Goal: Information Seeking & Learning: Learn about a topic

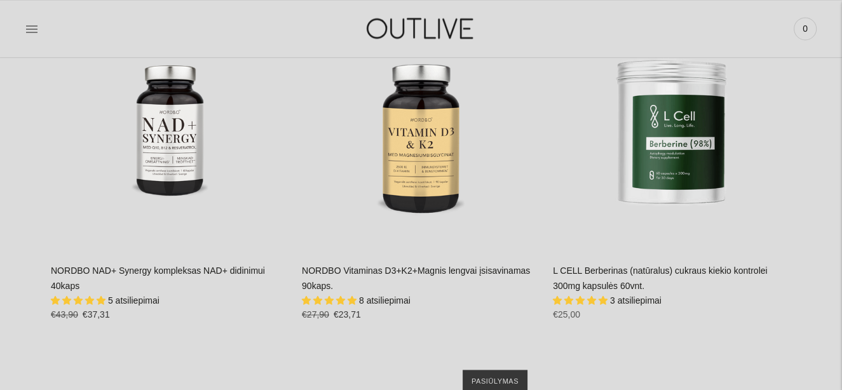
scroll to position [1610, 0]
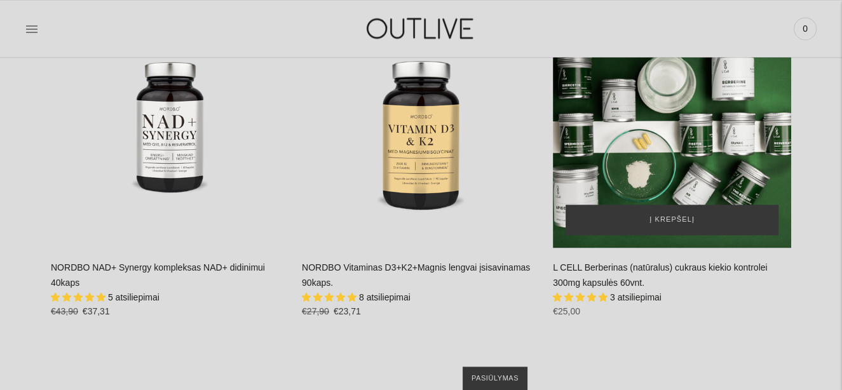
click at [668, 179] on div "L CELL Berberinas (natūralus) cukraus kiekio kontrolei 300mg kapsulės 60vnt.\a" at bounding box center [672, 129] width 238 height 238
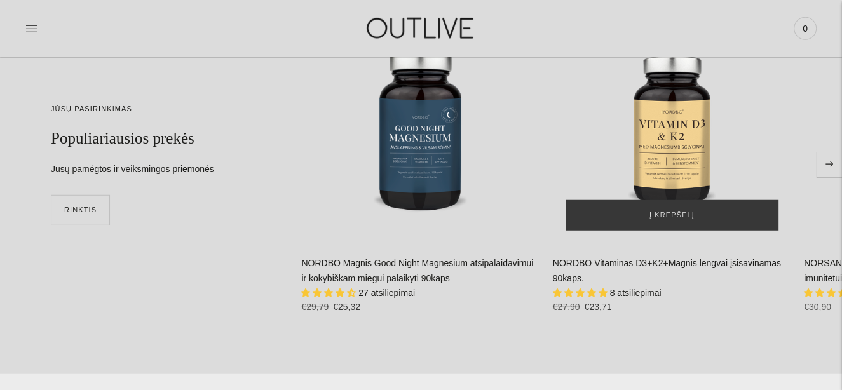
scroll to position [3019, 0]
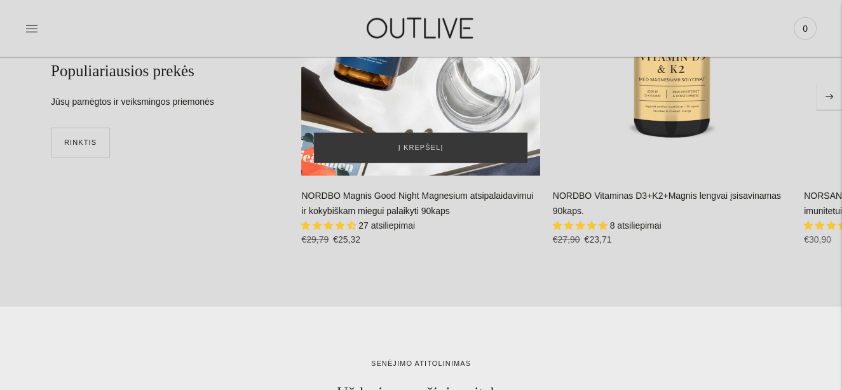
click at [406, 89] on div "NORDBO Magnis Good Night Magnesium atsipalaidavimui ir kokybiškam miegui palaik…" at bounding box center [420, 57] width 238 height 238
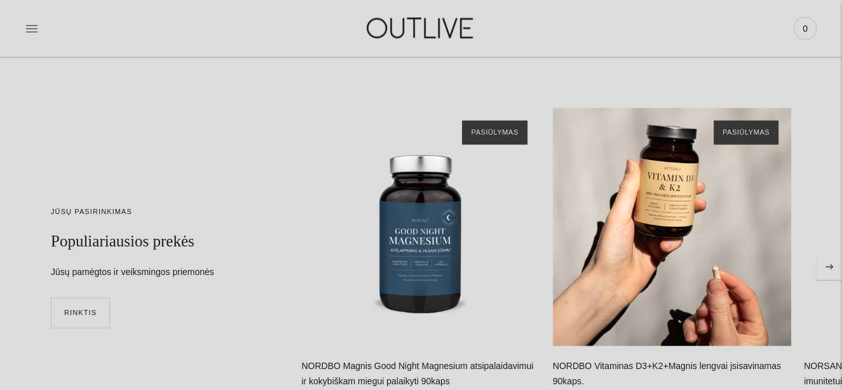
scroll to position [2884, 0]
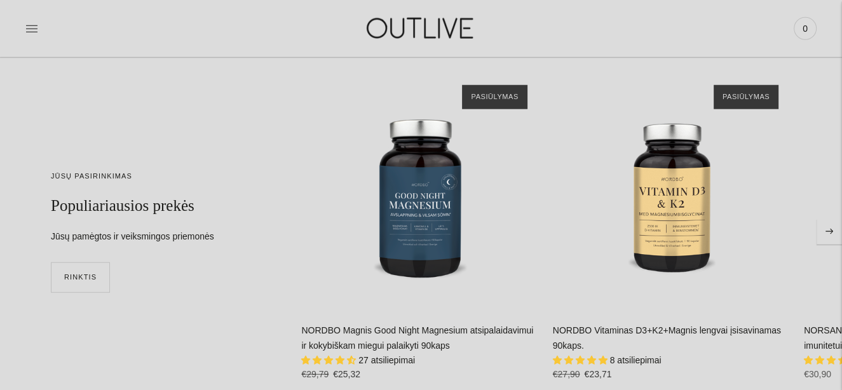
click at [826, 230] on icon "Move to next carousel slide" at bounding box center [829, 232] width 8 height 6
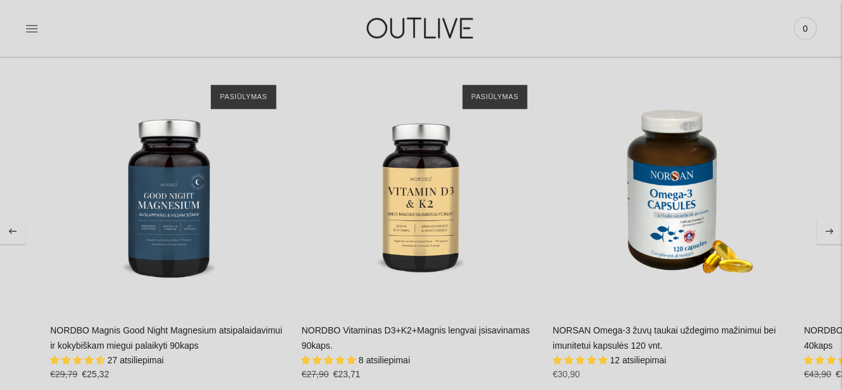
click at [614, 344] on link "NORSAN Omega-3 žuvų taukai uždegimo mažinimui bei imunitetui kapsulės 120 vnt." at bounding box center [664, 337] width 223 height 25
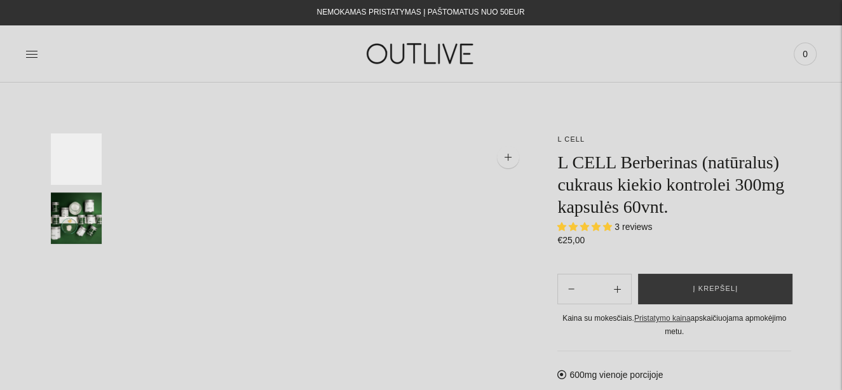
select select "**********"
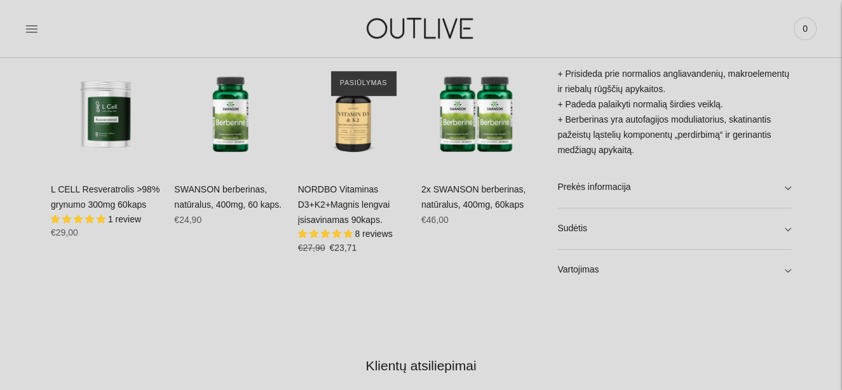
scroll to position [805, 0]
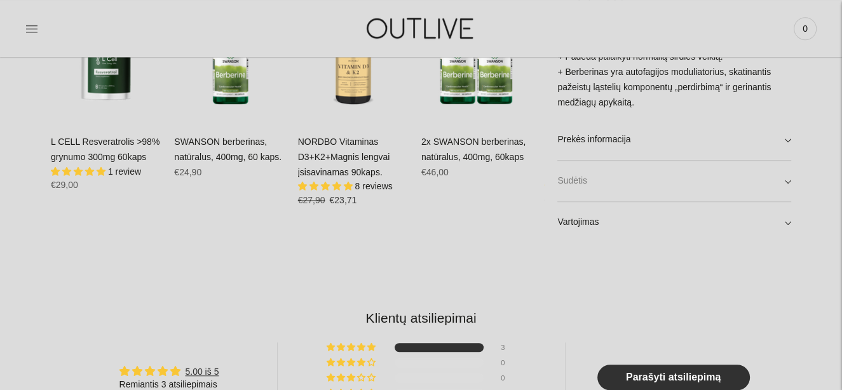
click at [788, 183] on link "Sudėtis" at bounding box center [674, 181] width 234 height 41
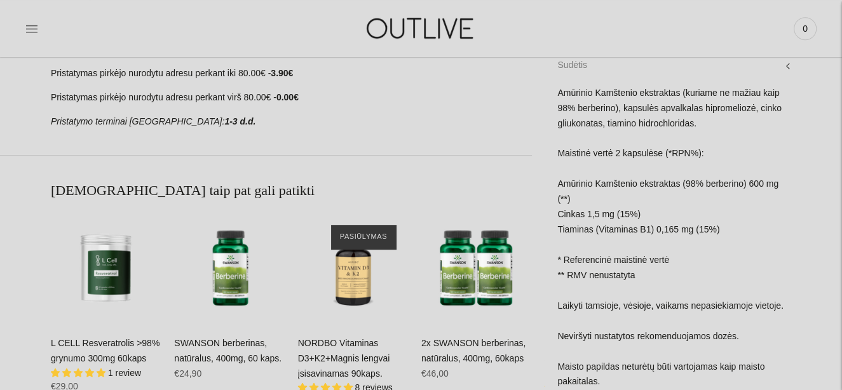
scroll to position [671, 0]
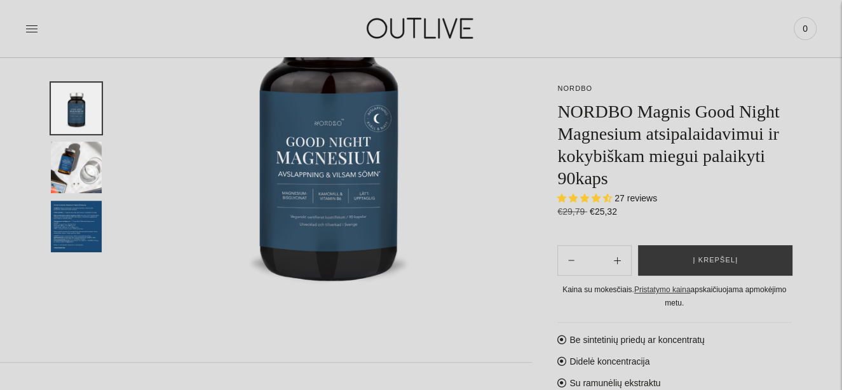
select select "**********"
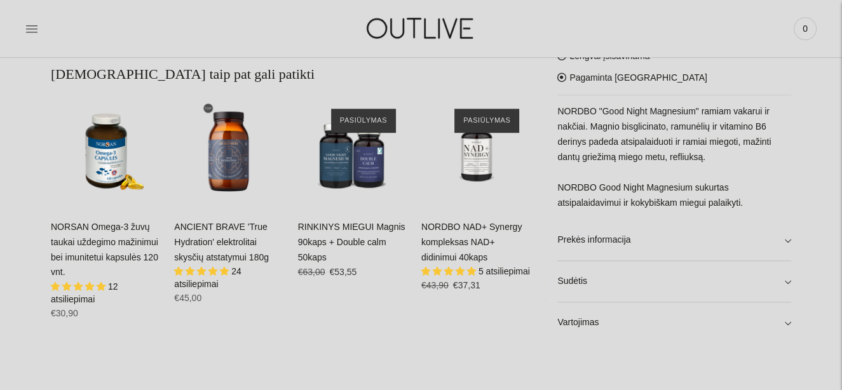
scroll to position [738, 0]
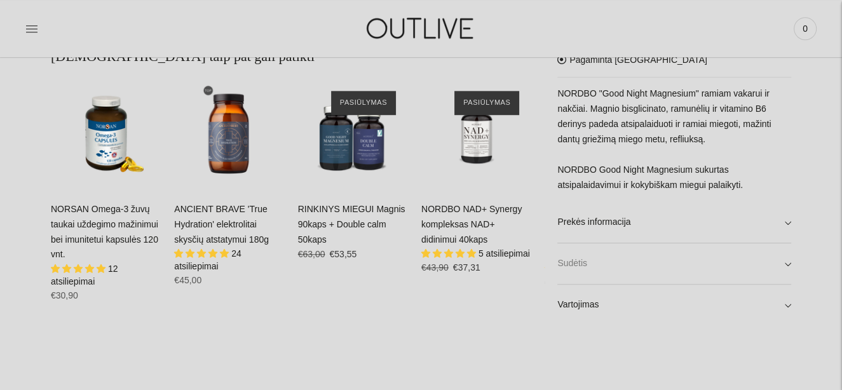
click at [786, 266] on link "Sudėtis" at bounding box center [674, 263] width 234 height 41
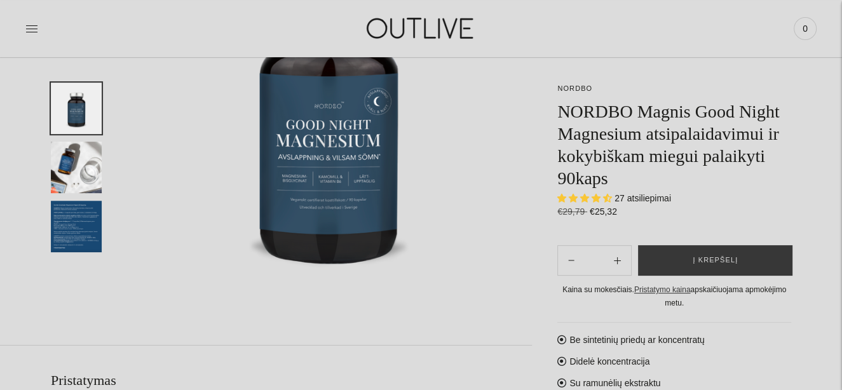
scroll to position [201, 0]
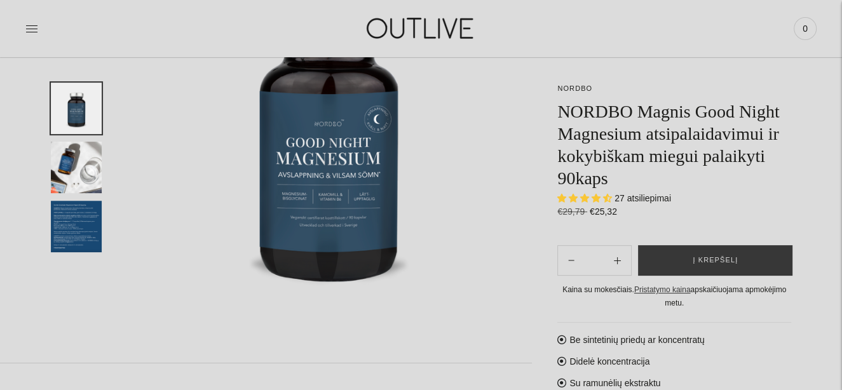
click at [65, 217] on img "Translation missing: en.general.accessibility.image_thumbail" at bounding box center [76, 226] width 51 height 51
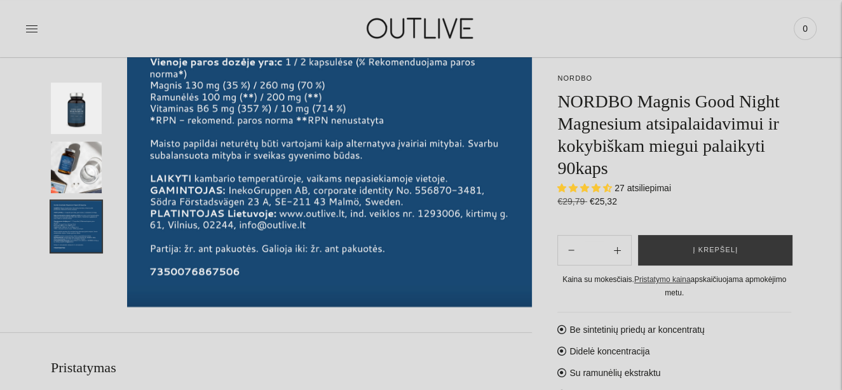
scroll to position [268, 0]
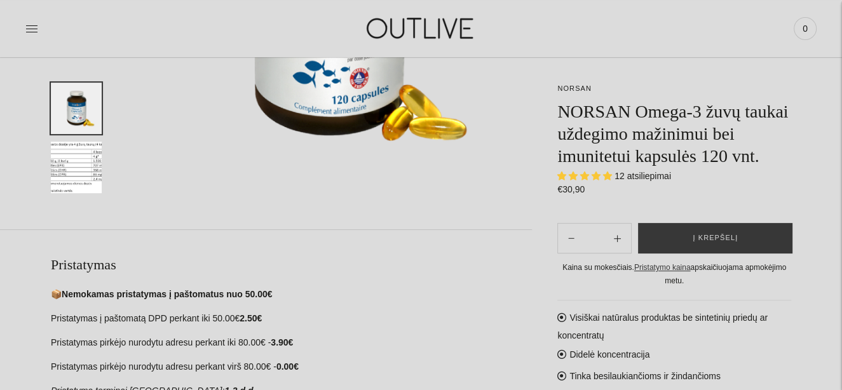
select select "**********"
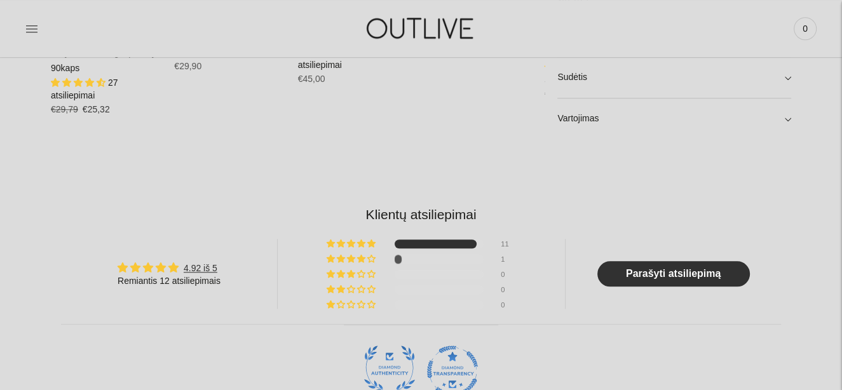
scroll to position [872, 0]
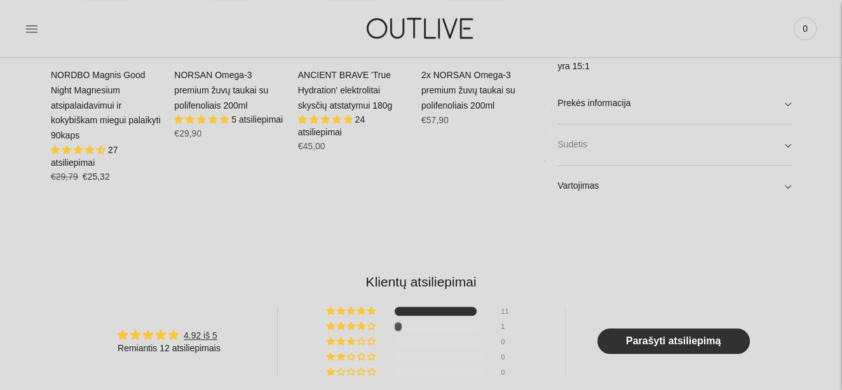
click at [787, 144] on link "Sudėtis" at bounding box center [674, 145] width 234 height 41
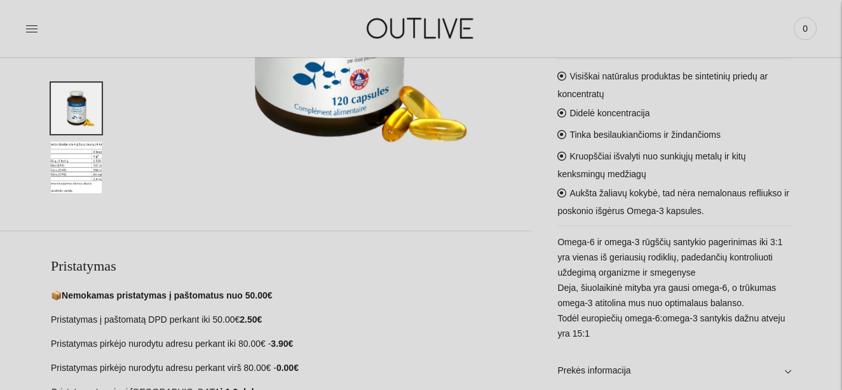
scroll to position [268, 0]
